Goal: Task Accomplishment & Management: Manage account settings

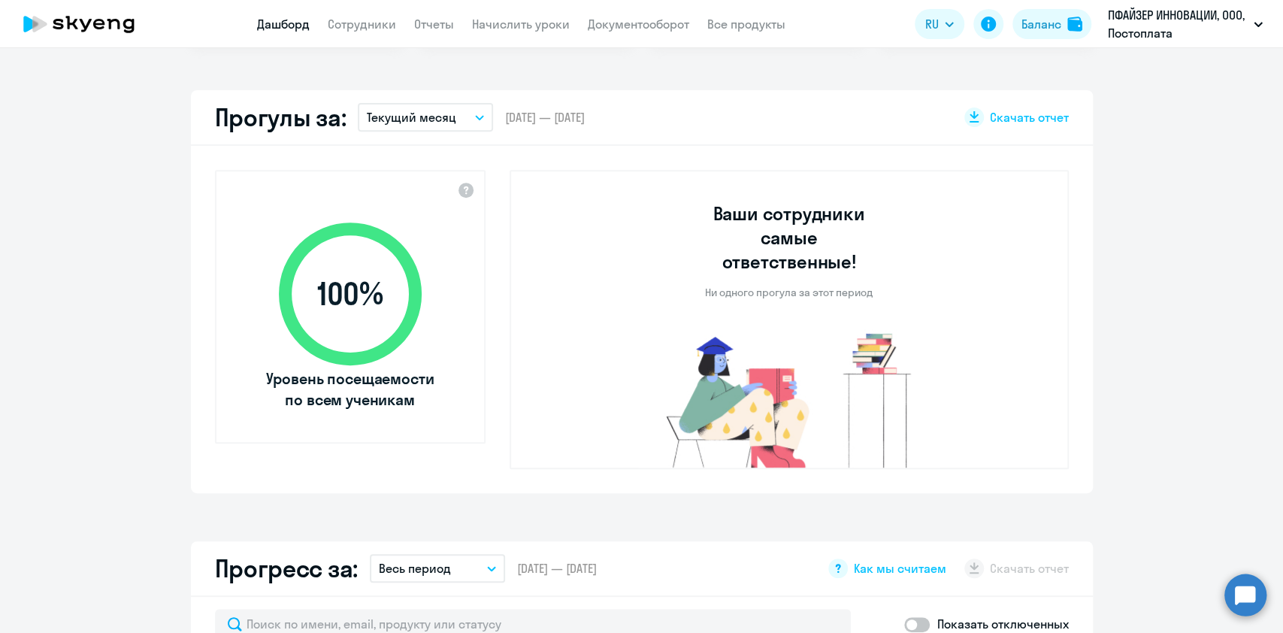
select select "30"
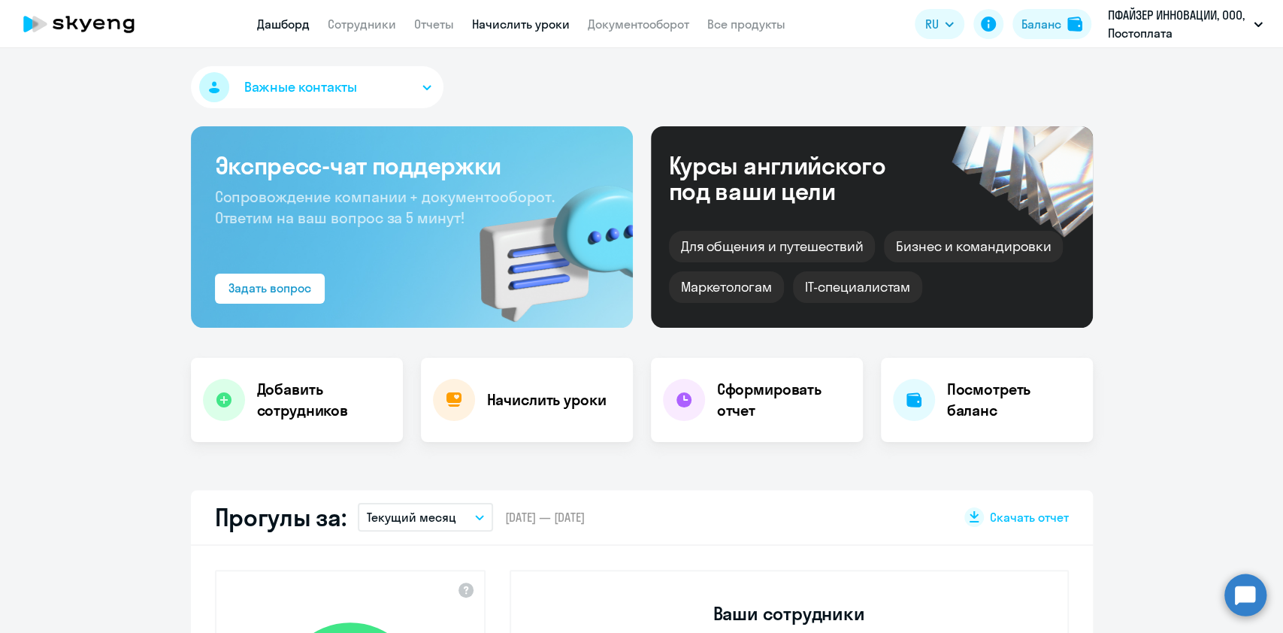
click at [531, 21] on link "Начислить уроки" at bounding box center [521, 24] width 98 height 15
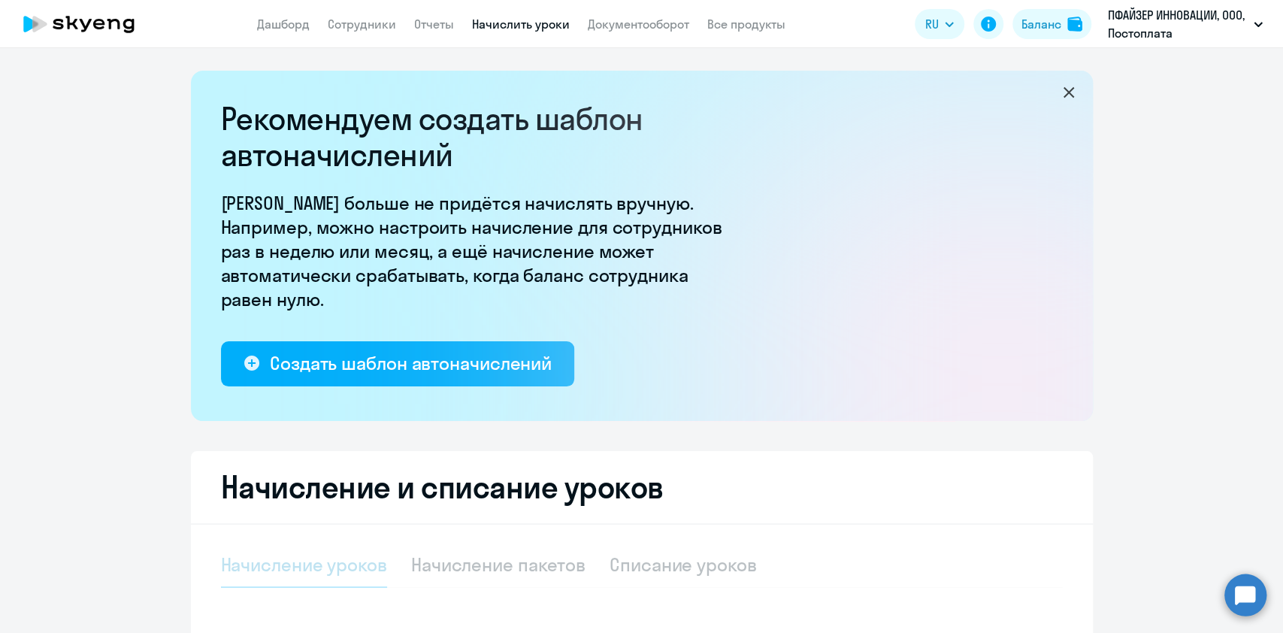
select select "10"
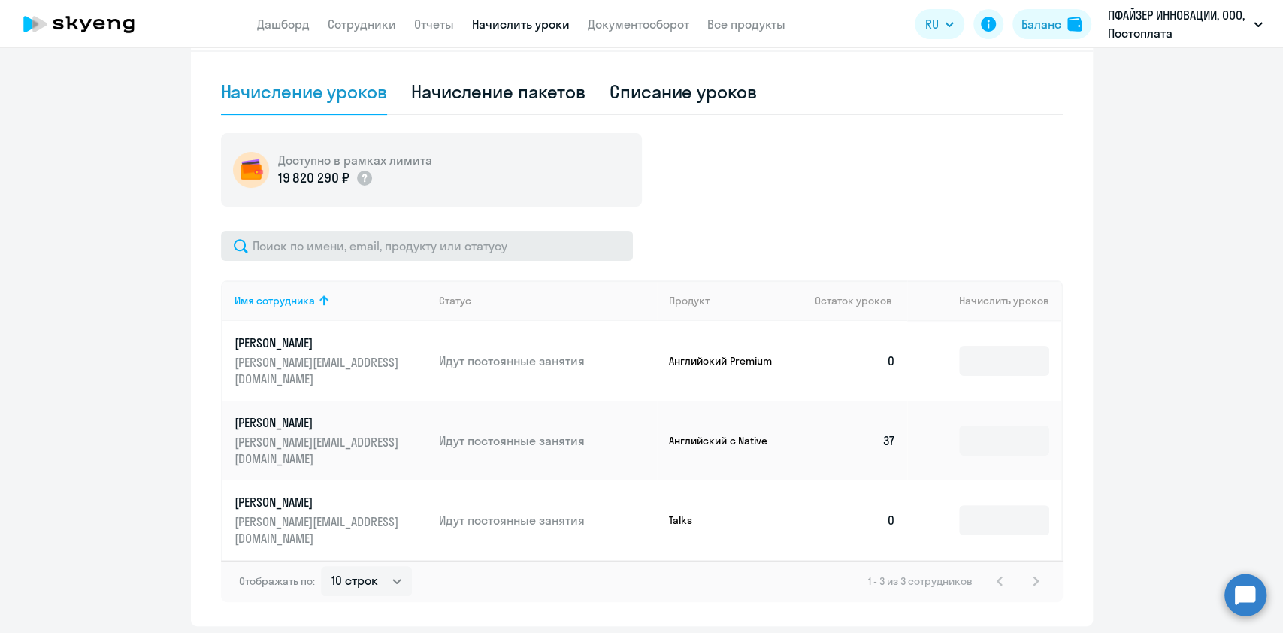
scroll to position [476, 0]
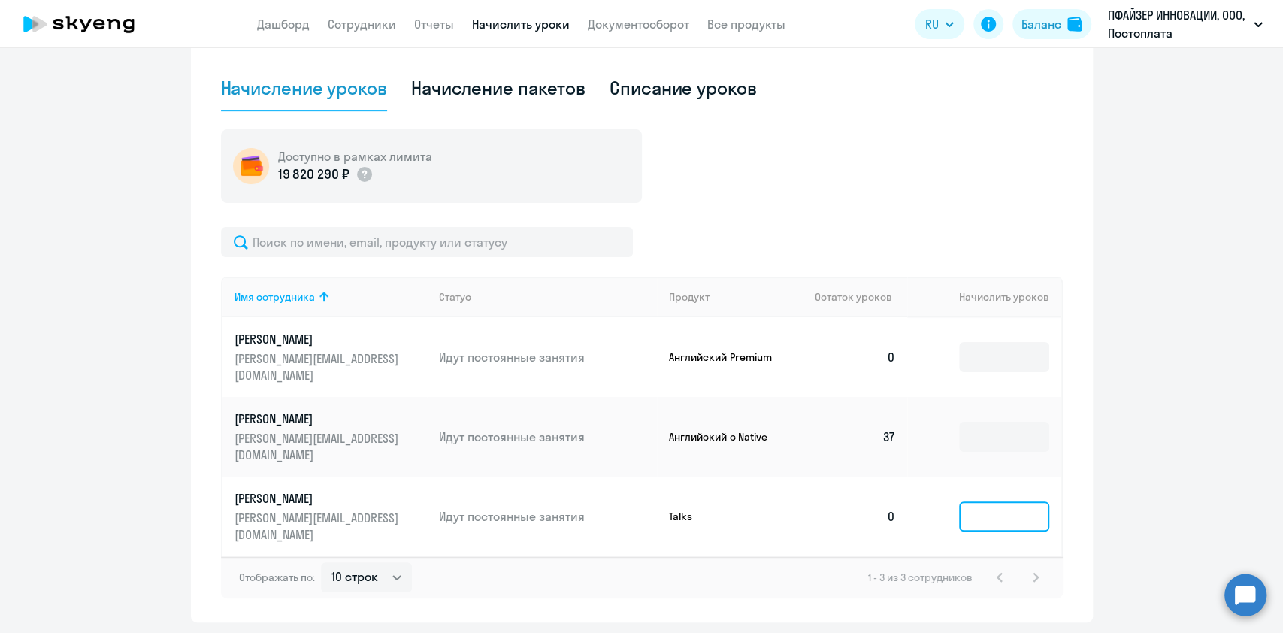
click at [994, 501] on input at bounding box center [1004, 516] width 90 height 30
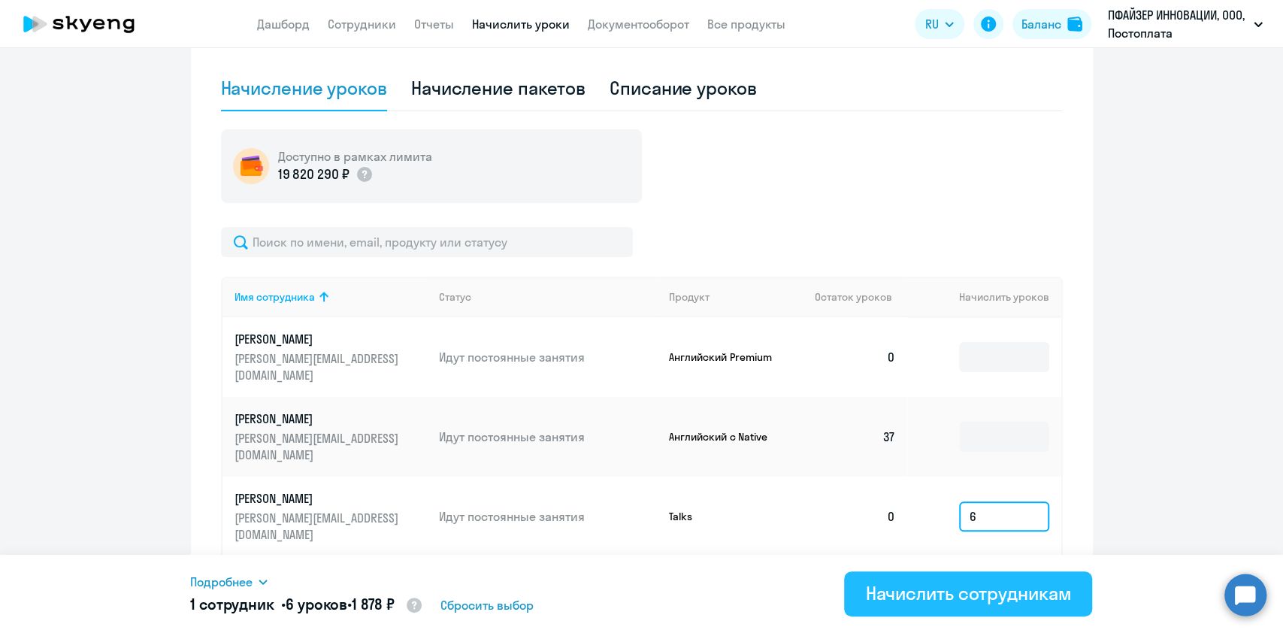
type input "6"
click at [993, 579] on button "Начислить сотрудникам" at bounding box center [968, 593] width 248 height 45
